Goal: Download file/media

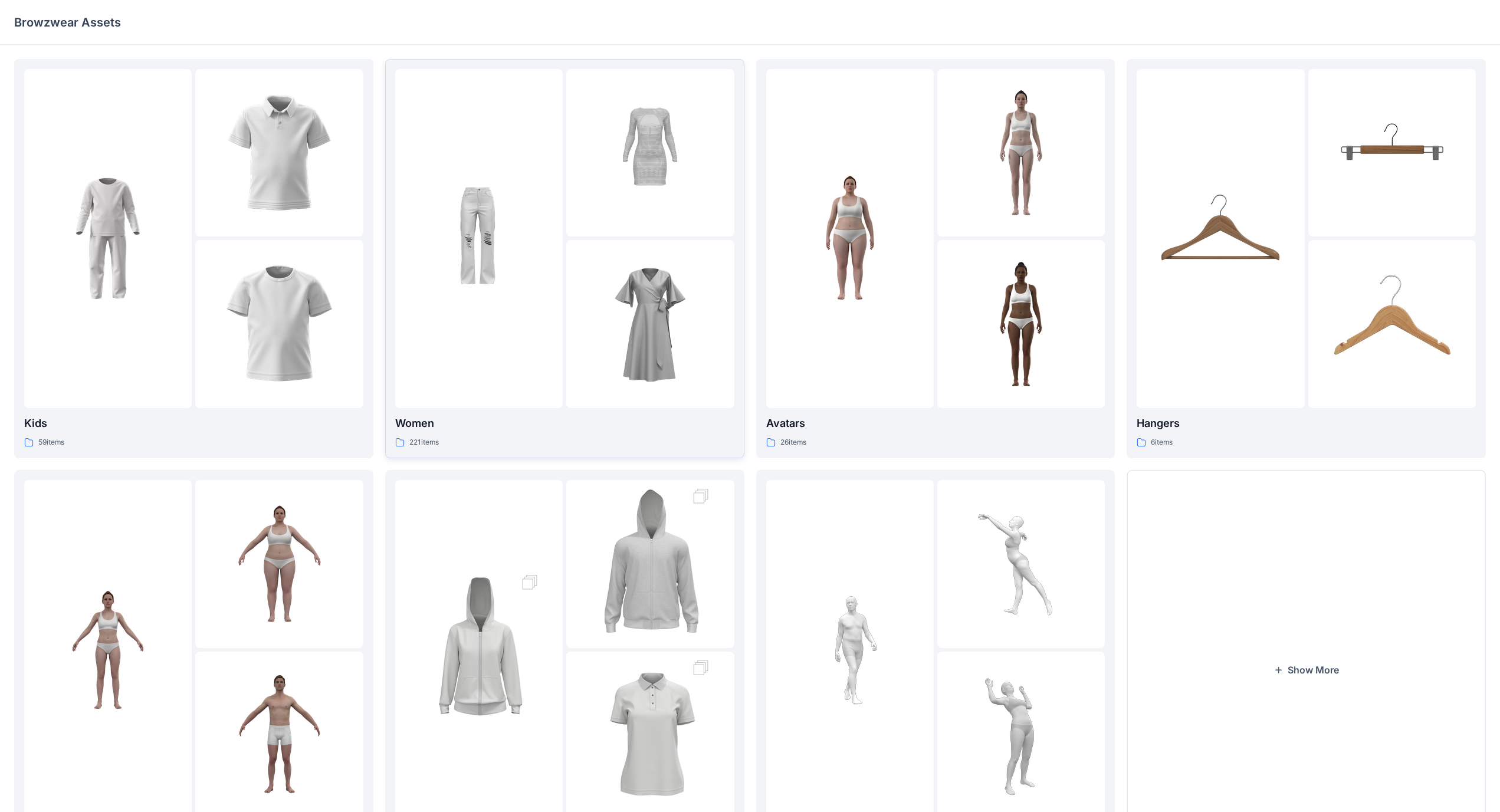
click at [567, 289] on div at bounding box center [650, 323] width 168 height 168
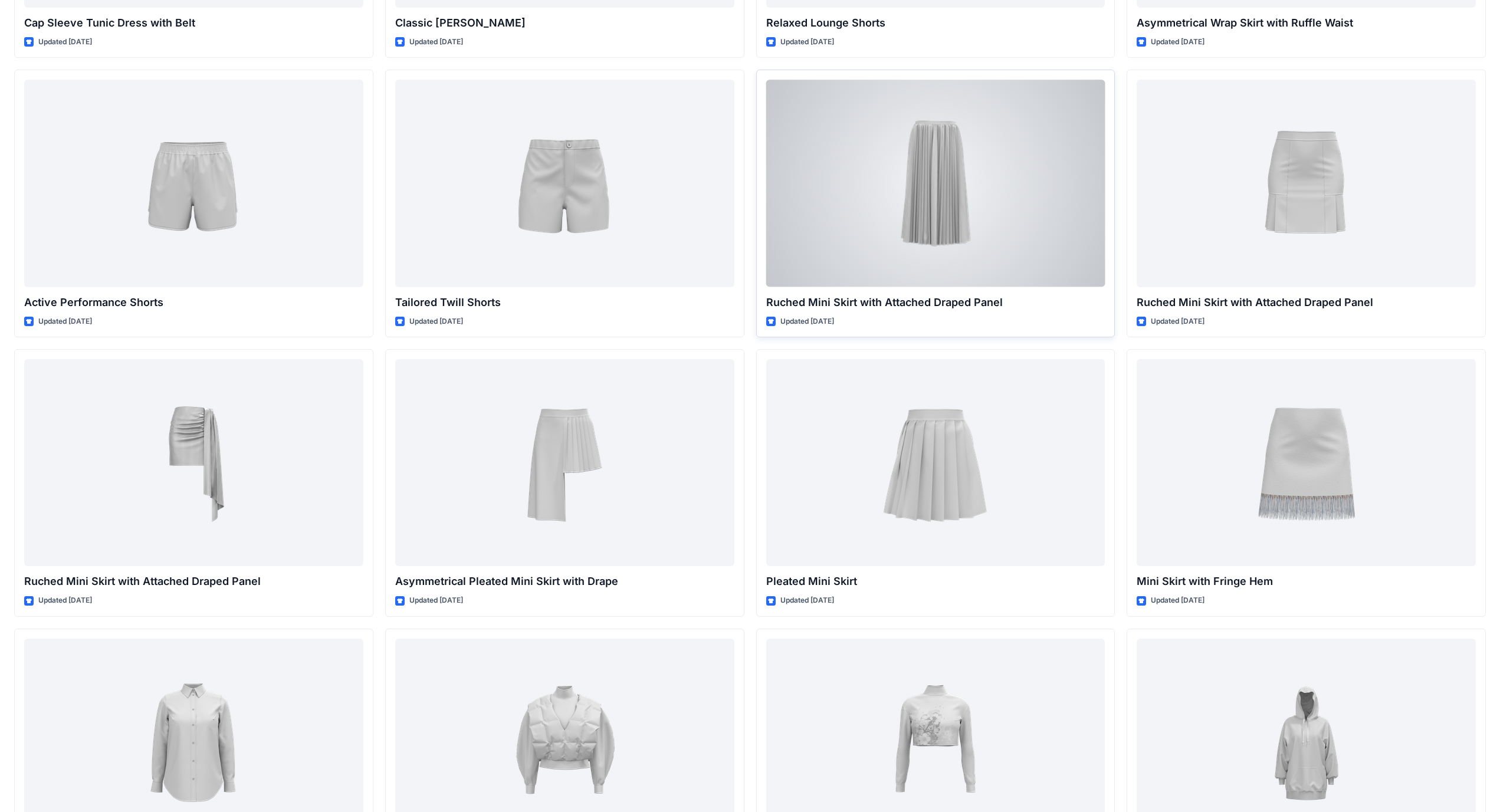
scroll to position [3058, 0]
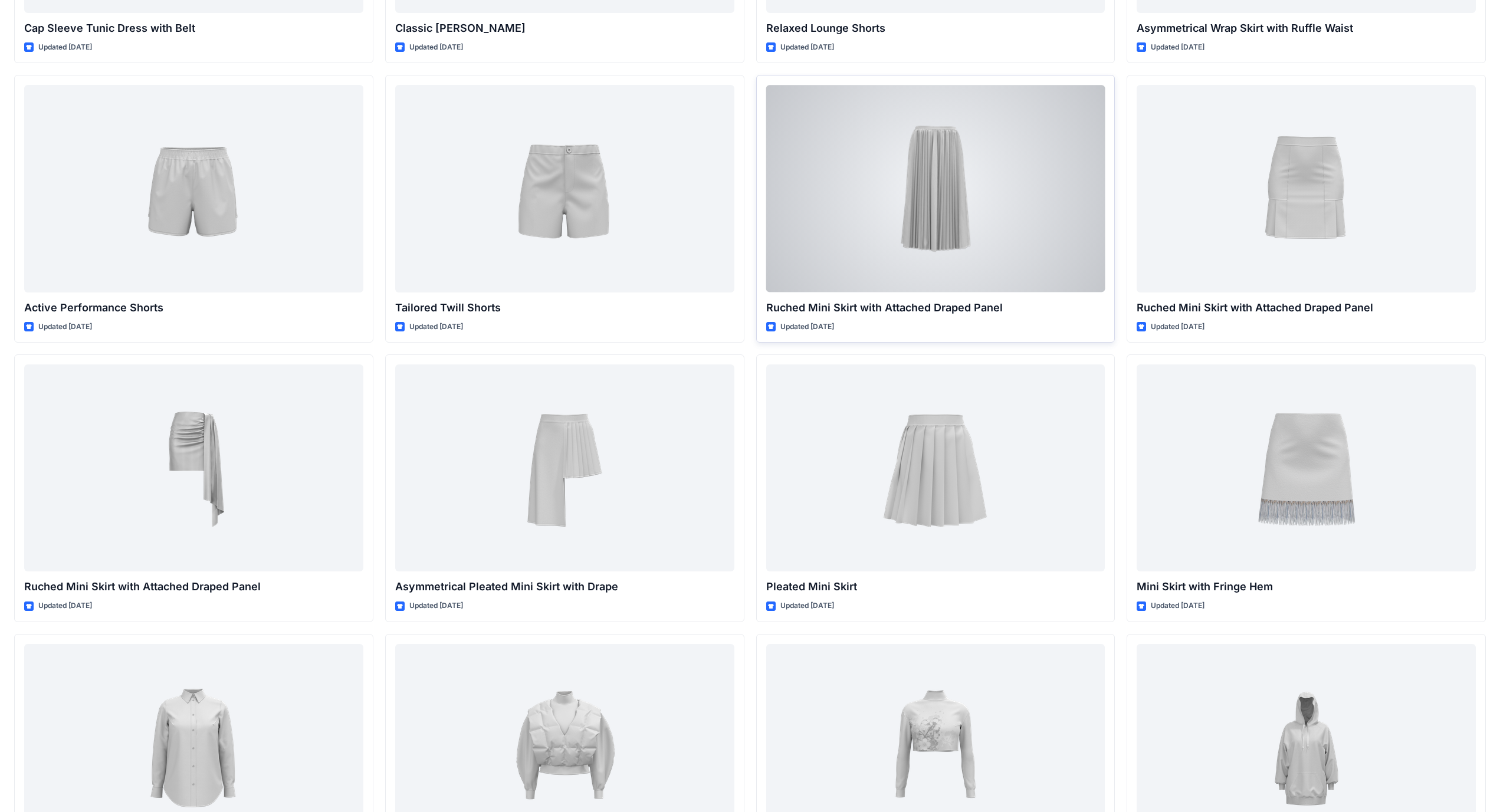
click at [943, 215] on div at bounding box center [935, 188] width 339 height 207
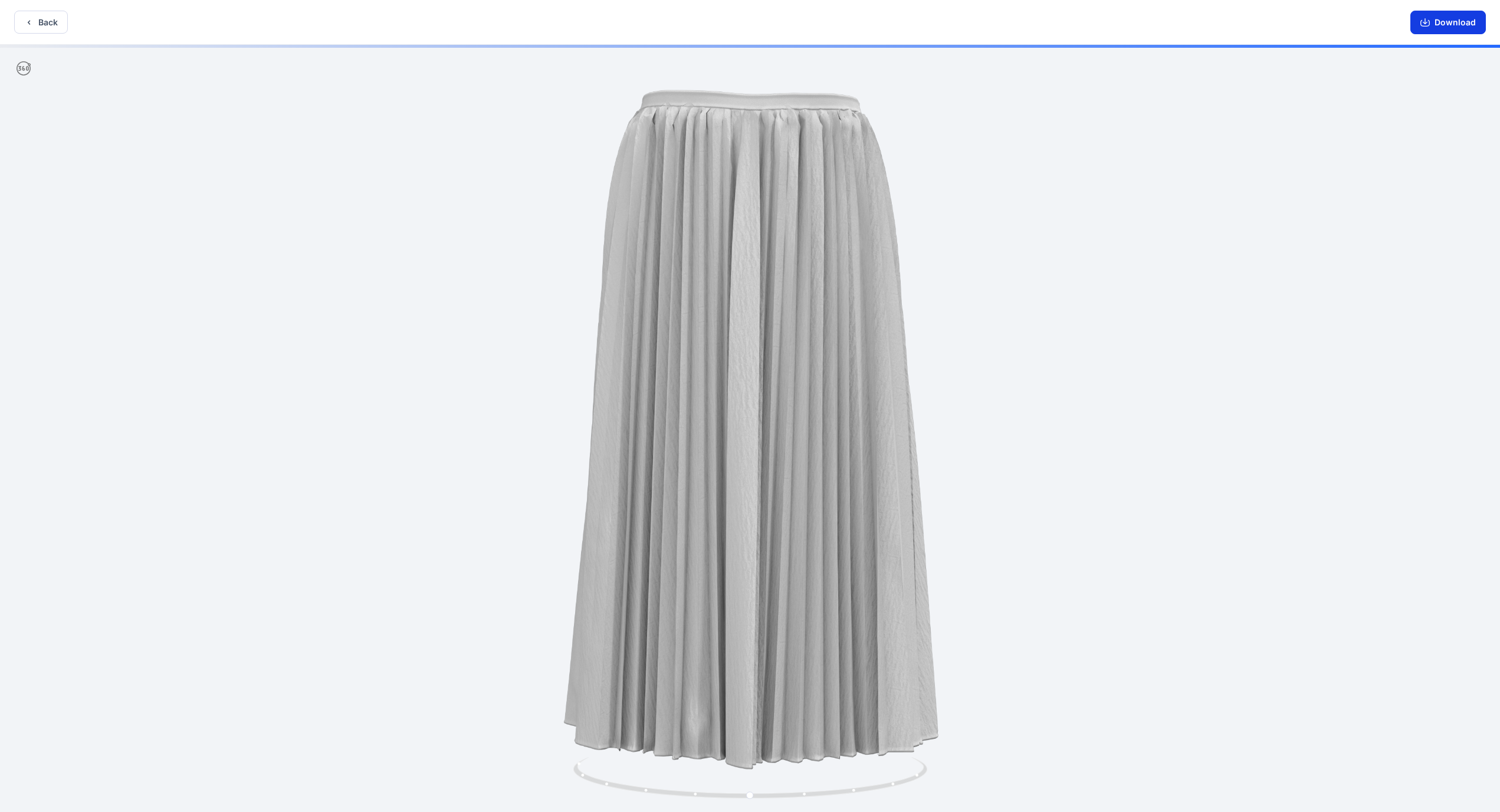
click at [1454, 23] on button "Download" at bounding box center [1447, 23] width 75 height 24
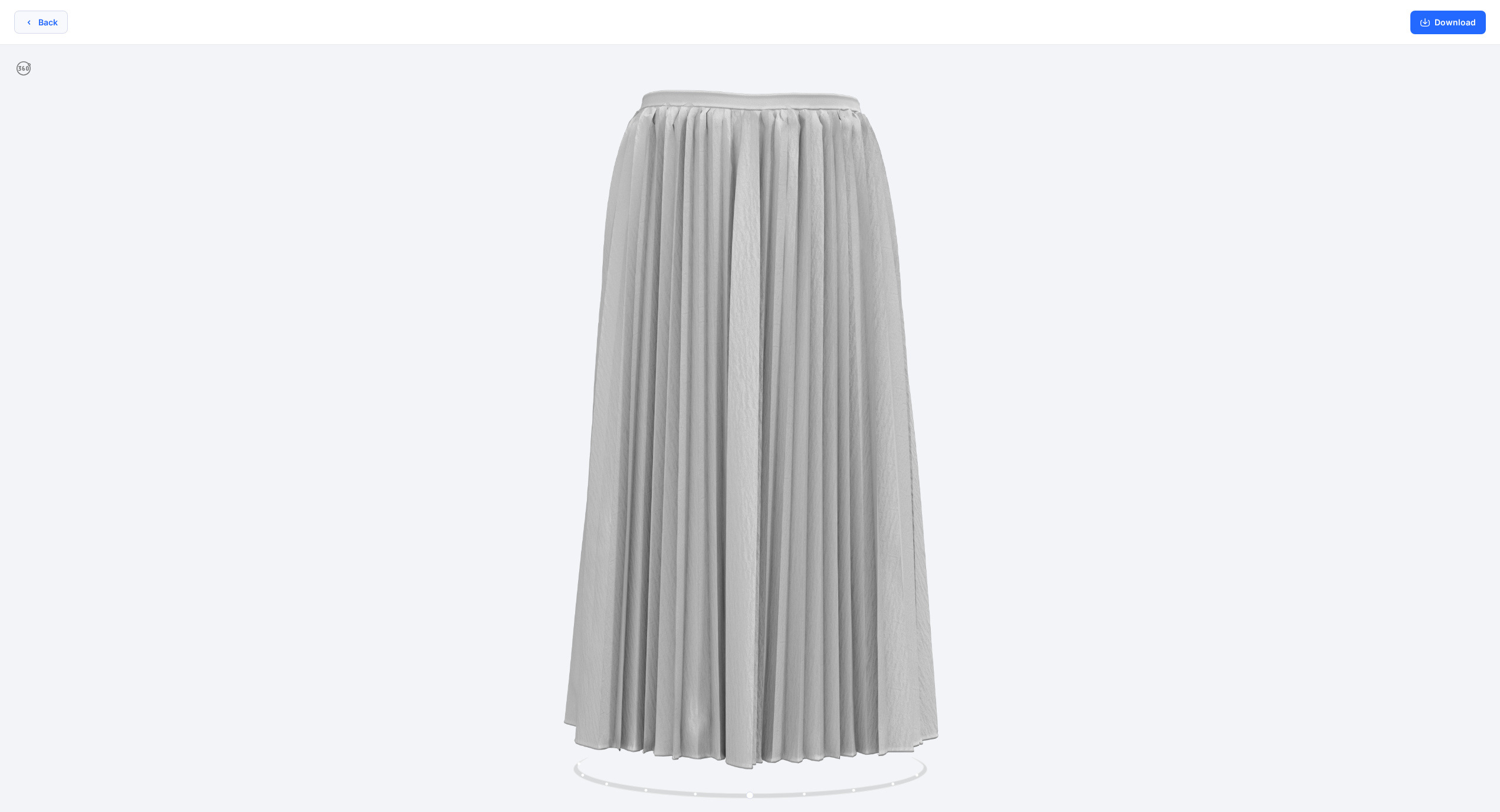
click at [53, 20] on button "Back" at bounding box center [41, 23] width 53 height 23
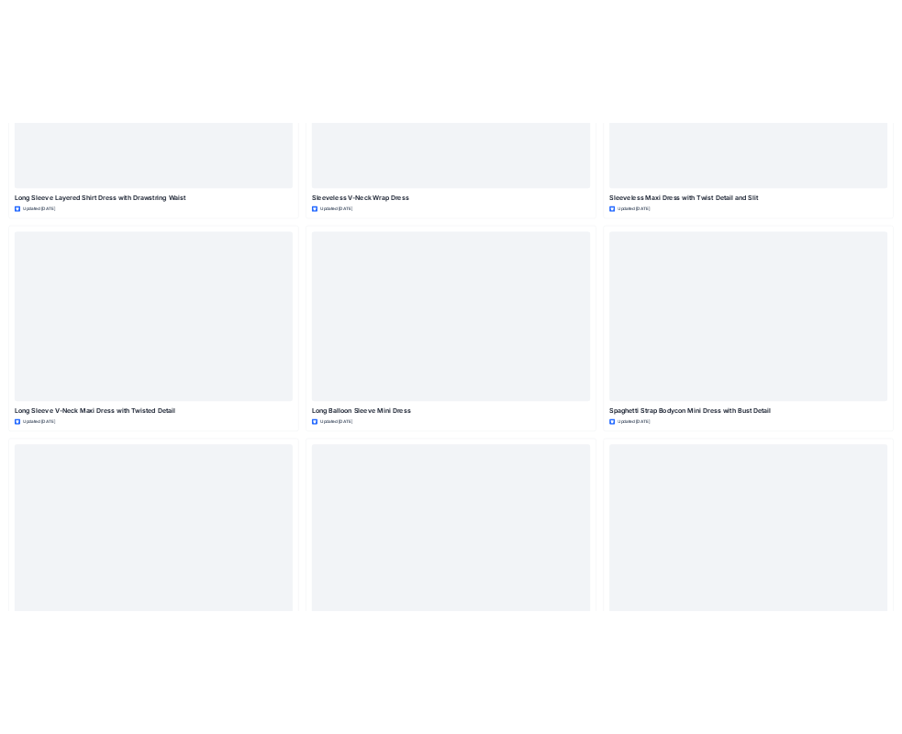
scroll to position [4141, 0]
